Goal: Task Accomplishment & Management: Manage account settings

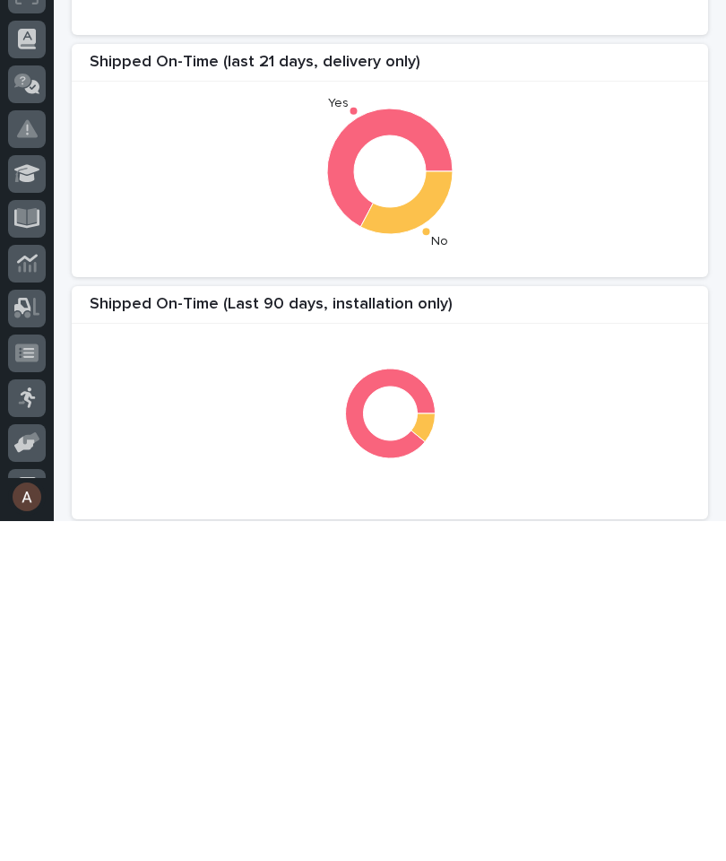
scroll to position [170, 0]
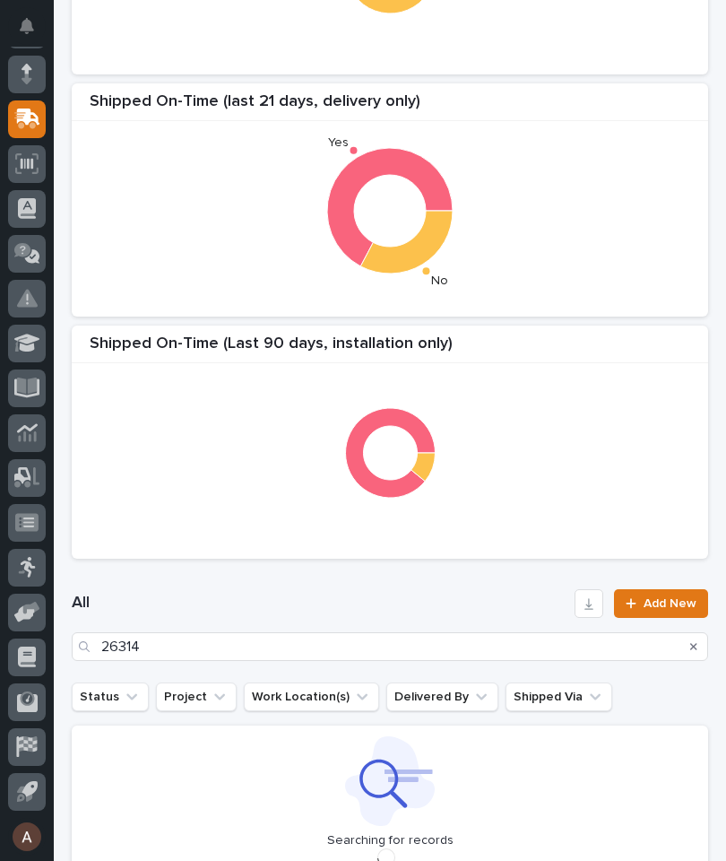
type input "26314"
click at [549, 311] on div "Shipped On-Time (last 21 days, delivery only) Yes No" at bounding box center [390, 199] width 636 height 233
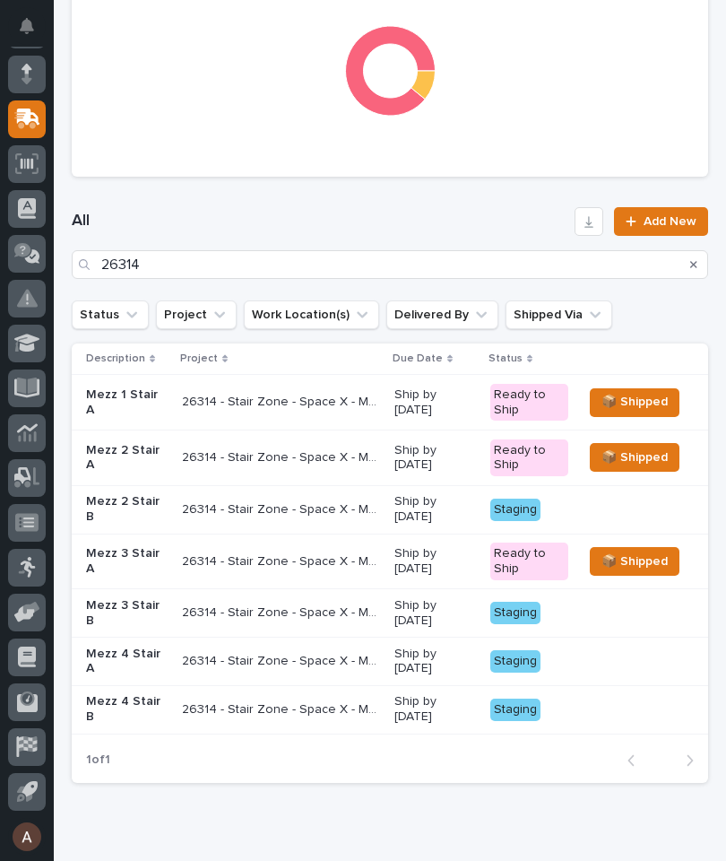
scroll to position [682, 0]
click at [515, 656] on div "Staging" at bounding box center [515, 661] width 50 height 22
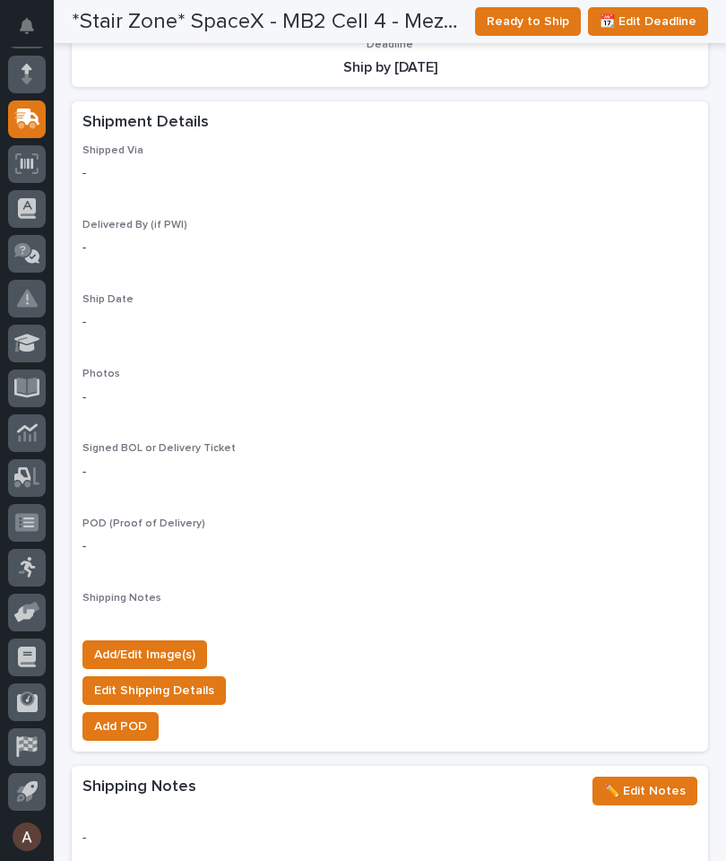
scroll to position [1387, 0]
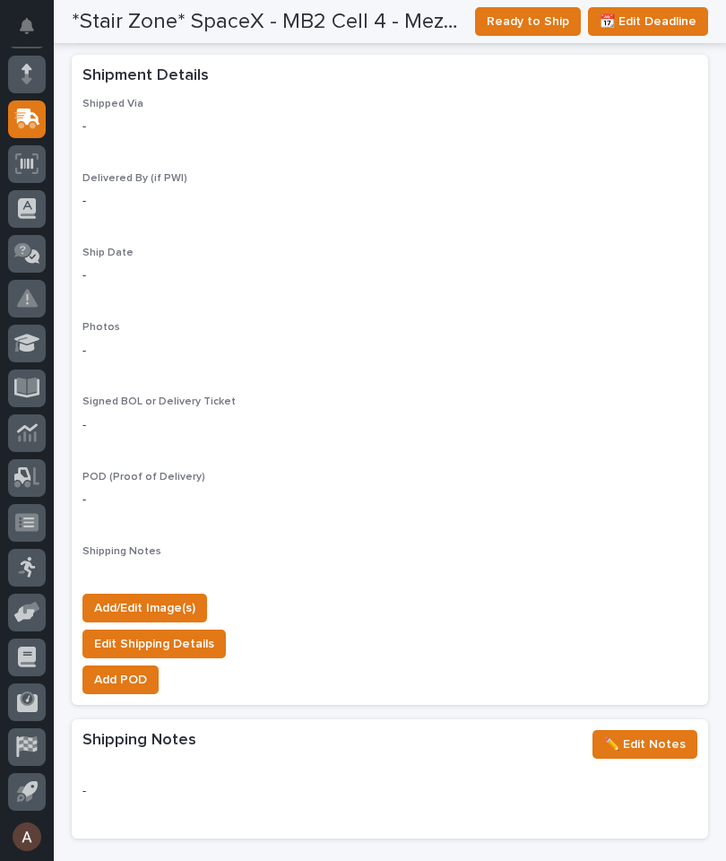
click at [161, 597] on span "Add/Edit Image(s)" at bounding box center [144, 608] width 101 height 22
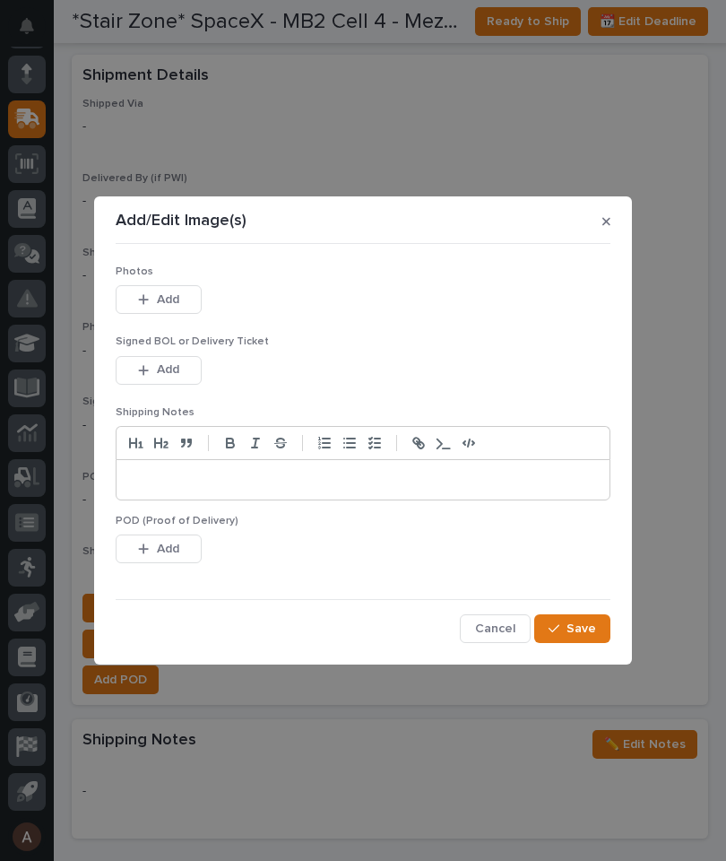
click at [176, 295] on span "Add" at bounding box center [168, 299] width 22 height 16
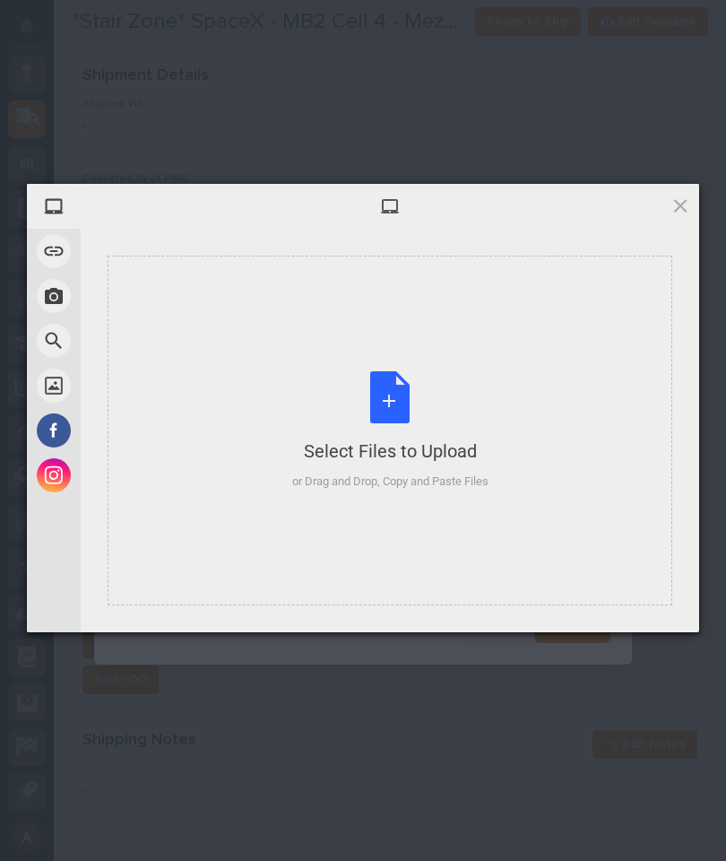
click at [564, 336] on div "Select Files to Upload or Drag and Drop, Copy and Paste Files" at bounding box center [390, 430] width 565 height 350
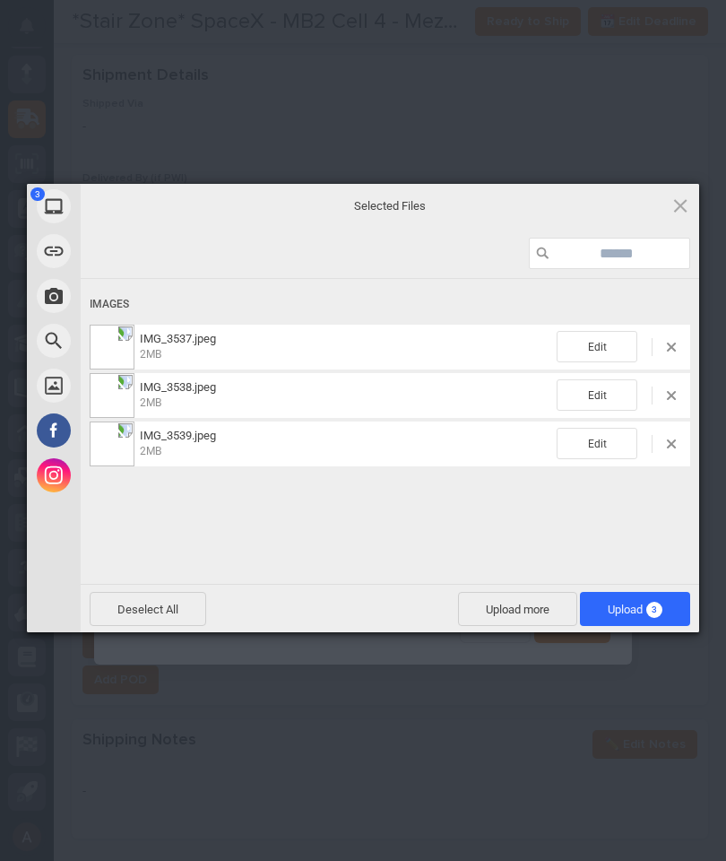
click at [669, 614] on span "Upload 3" at bounding box center [635, 609] width 110 height 34
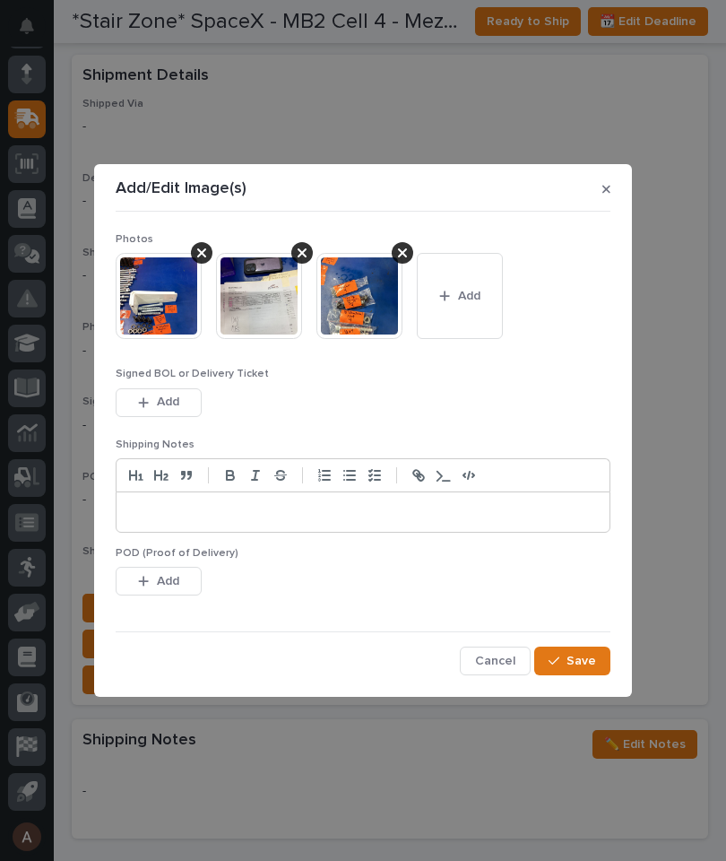
click at [593, 665] on span "Save" at bounding box center [582, 661] width 30 height 16
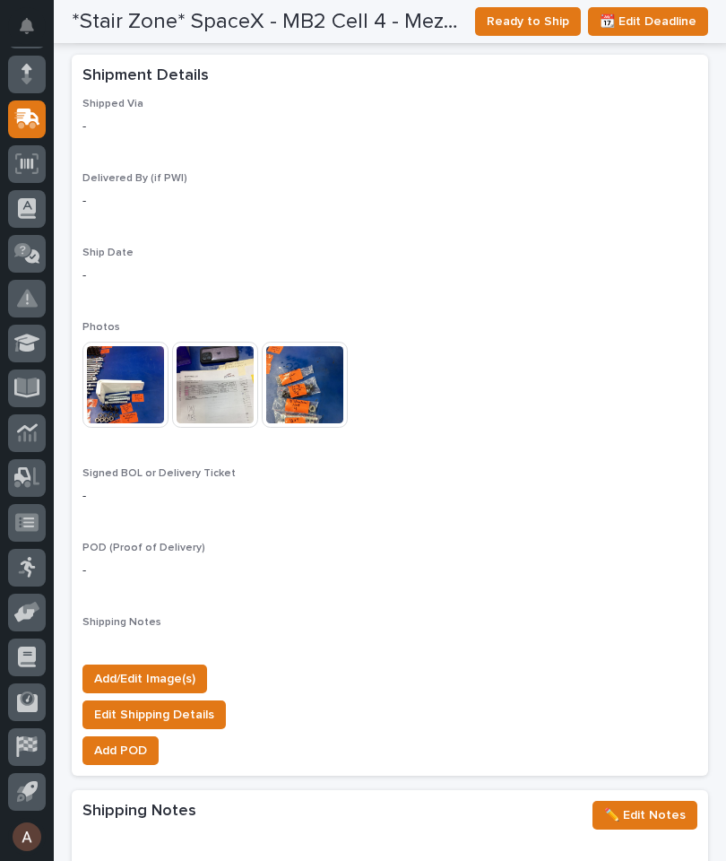
click at [529, 24] on span "Ready to Ship" at bounding box center [528, 22] width 82 height 22
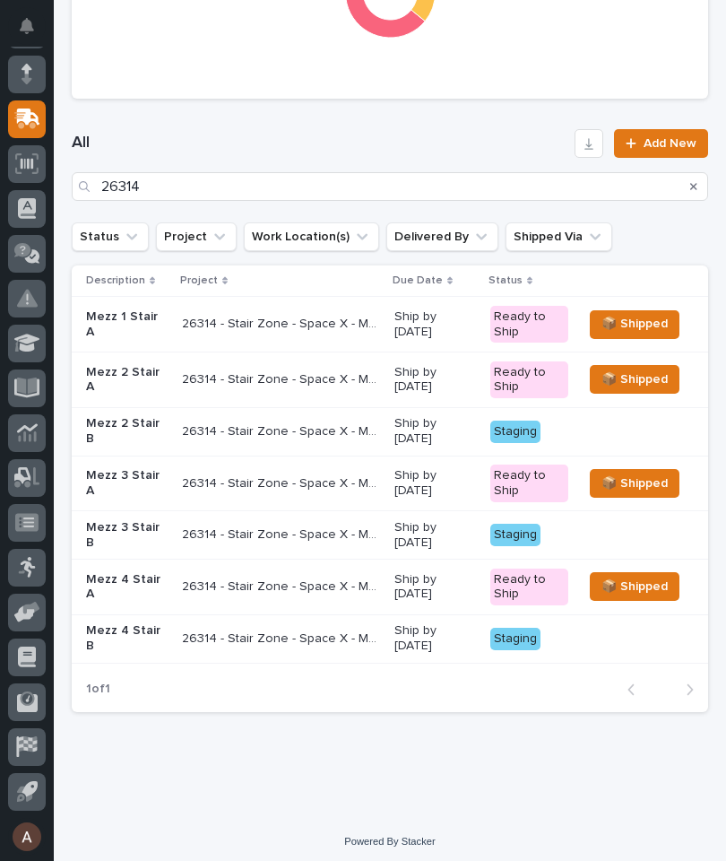
scroll to position [755, 0]
